Goal: Task Accomplishment & Management: Use online tool/utility

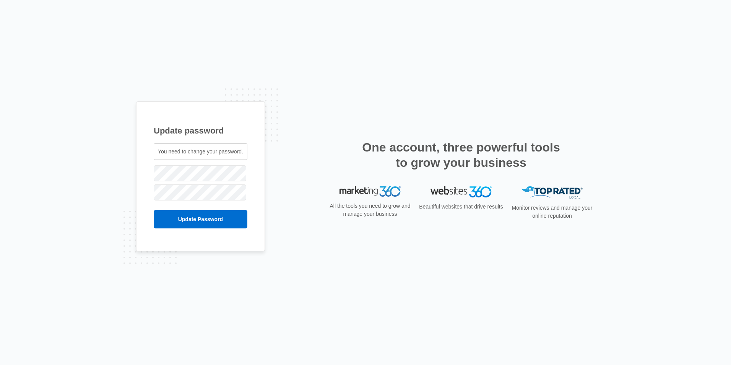
click at [222, 202] on div at bounding box center [201, 192] width 94 height 19
click at [216, 216] on input "Update Password" at bounding box center [201, 219] width 94 height 18
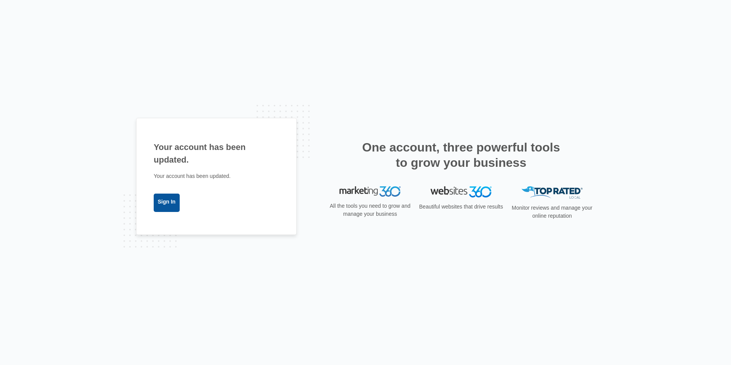
click at [171, 196] on link "Sign In" at bounding box center [167, 203] width 26 height 18
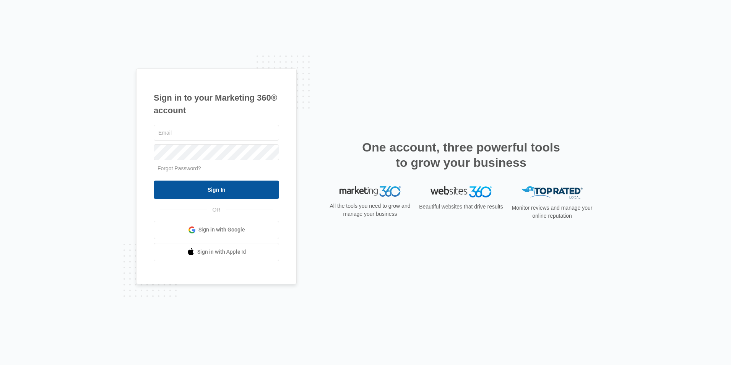
type input "dgraves@americanstructure.com"
click at [235, 192] on input "Sign In" at bounding box center [216, 190] width 125 height 18
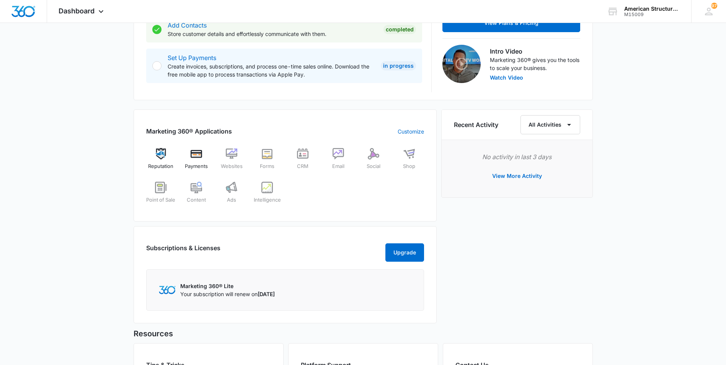
scroll to position [223, 0]
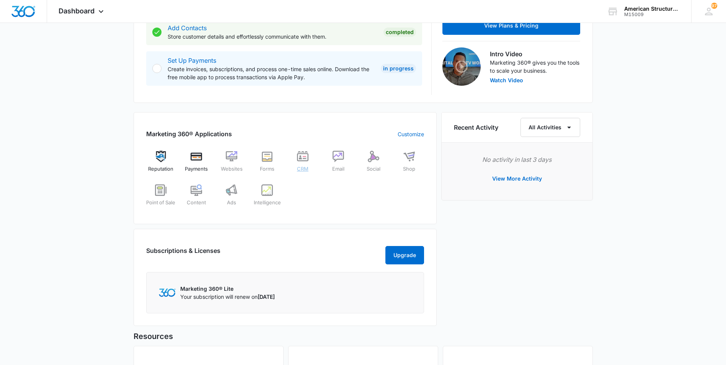
click at [304, 164] on div "CRM" at bounding box center [302, 164] width 29 height 27
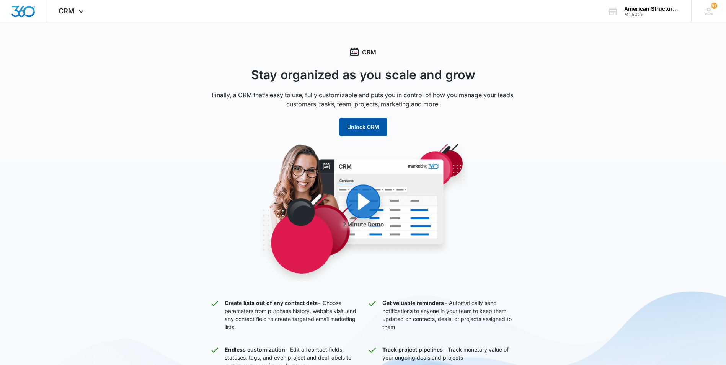
click at [360, 128] on button "Unlock CRM" at bounding box center [363, 127] width 48 height 18
